Goal: Information Seeking & Learning: Learn about a topic

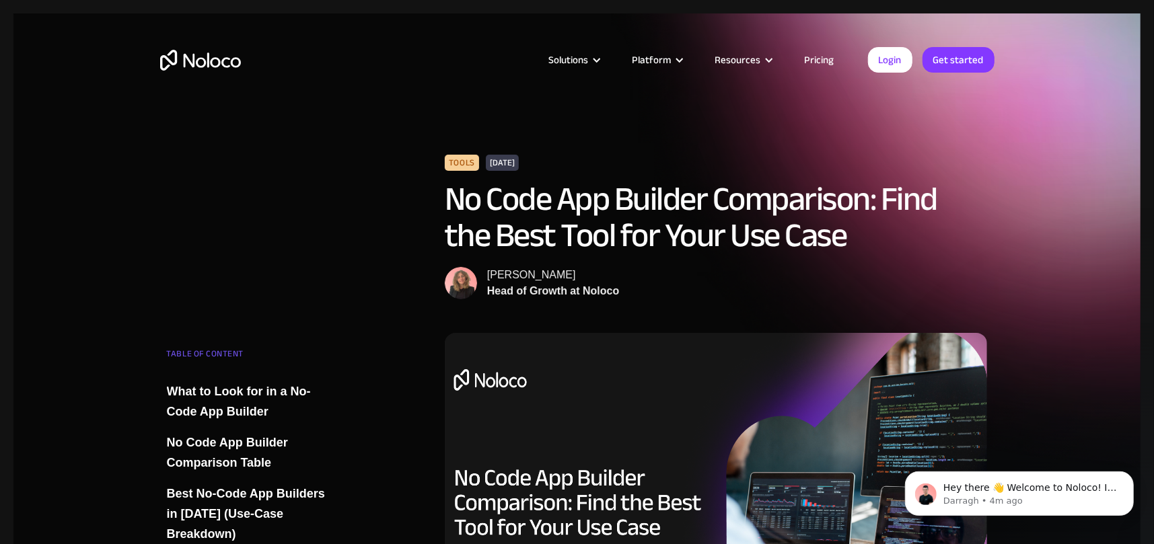
click at [815, 55] on link "Pricing" at bounding box center [819, 59] width 63 height 17
